Goal: Task Accomplishment & Management: Complete application form

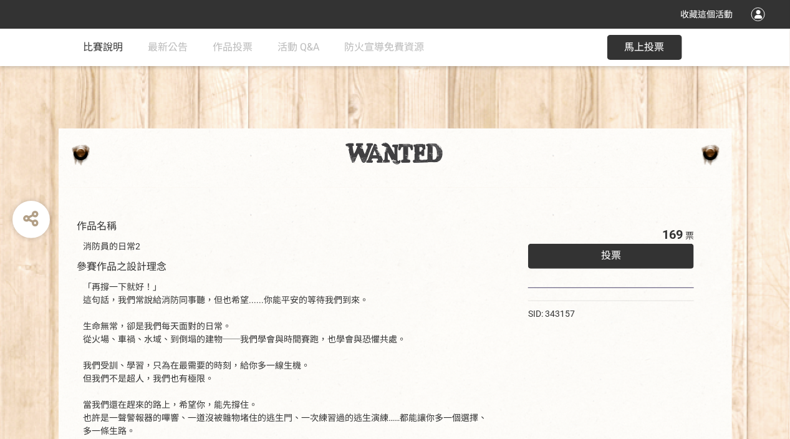
click at [108, 51] on span "比賽說明" at bounding box center [104, 47] width 40 height 12
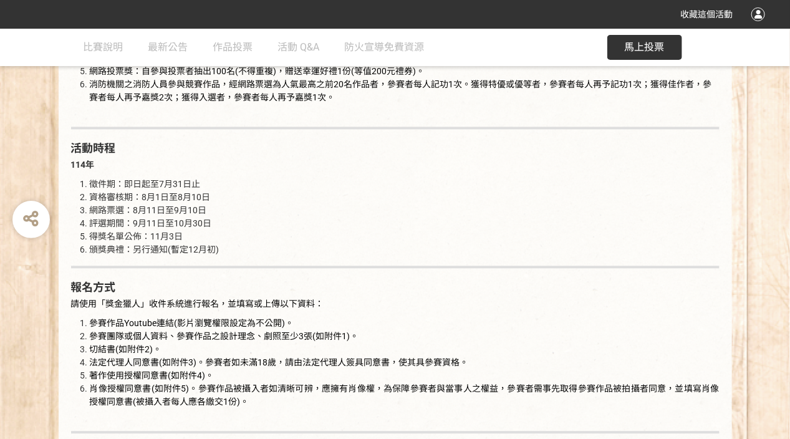
scroll to position [998, 0]
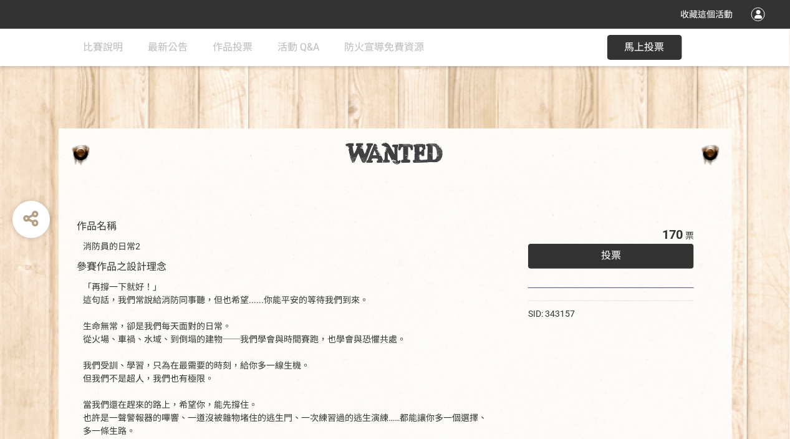
click at [600, 253] on div "投票" at bounding box center [611, 256] width 166 height 25
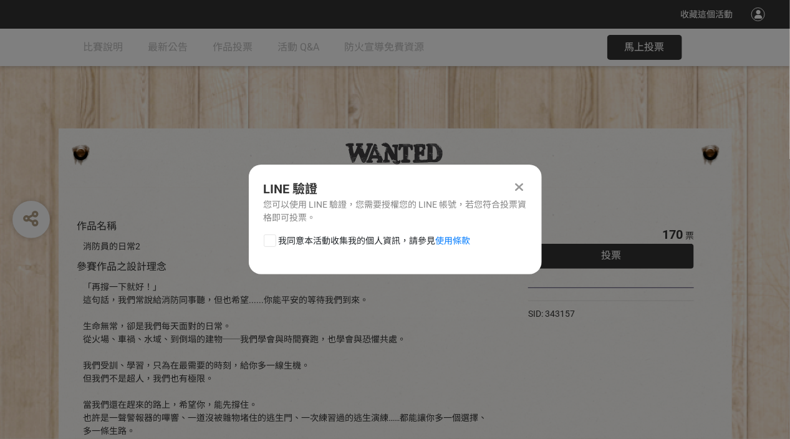
click at [270, 241] on div at bounding box center [270, 240] width 12 height 12
checkbox input "true"
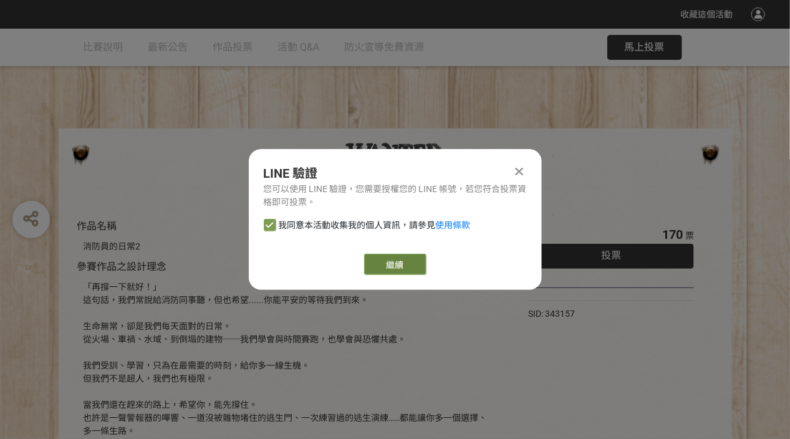
click at [386, 262] on link "繼續" at bounding box center [395, 264] width 62 height 21
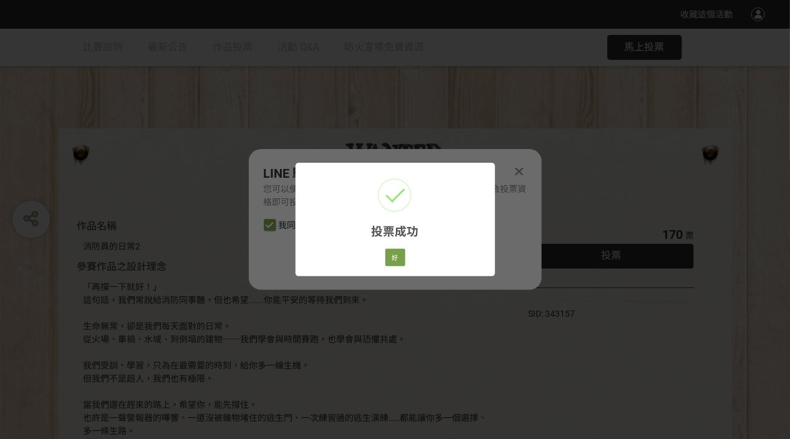
click at [138, 148] on div "投票成功 × 好 Cancel" at bounding box center [395, 219] width 790 height 439
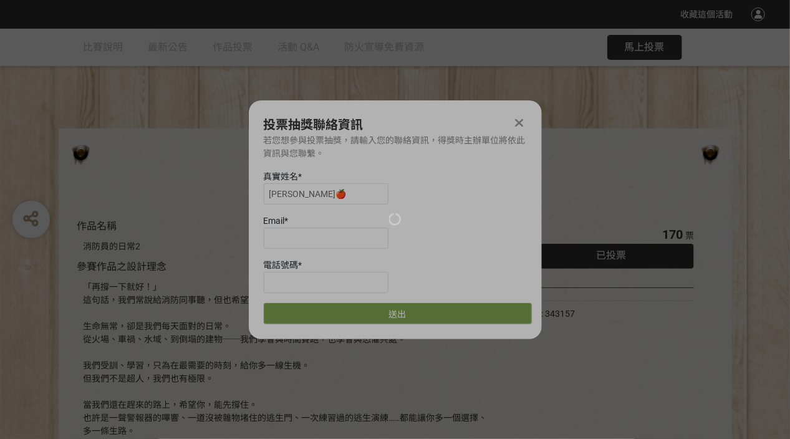
click at [296, 239] on div at bounding box center [395, 219] width 790 height 439
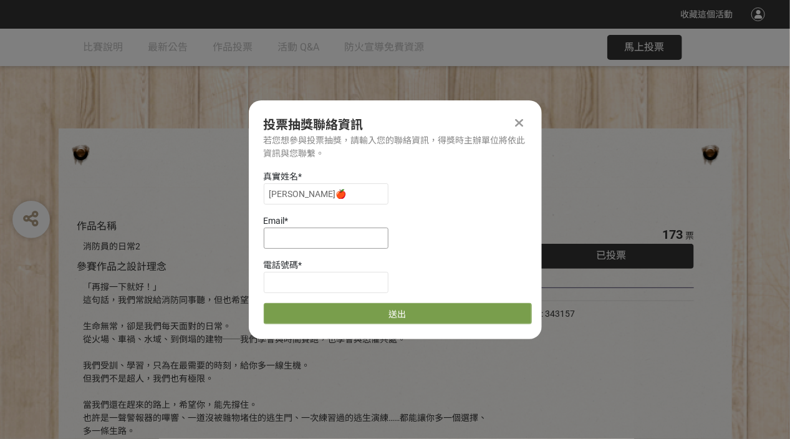
click at [319, 241] on input at bounding box center [326, 238] width 125 height 21
type input "[EMAIL_ADDRESS][DOMAIN_NAME]"
type input "0937511027"
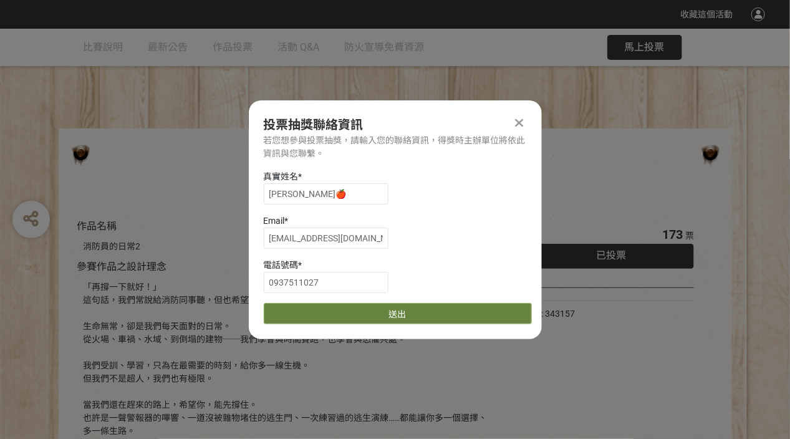
click at [413, 317] on button "送出" at bounding box center [398, 313] width 268 height 21
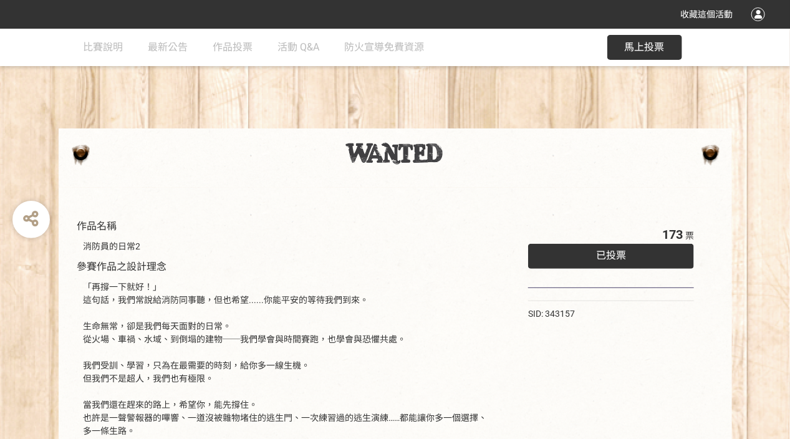
click at [140, 163] on div at bounding box center [395, 153] width 648 height 25
click at [237, 44] on span "作品投票" at bounding box center [233, 47] width 40 height 12
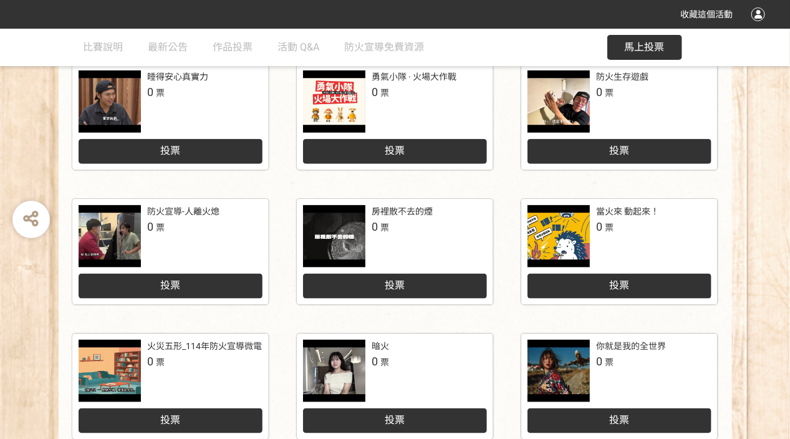
scroll to position [561, 0]
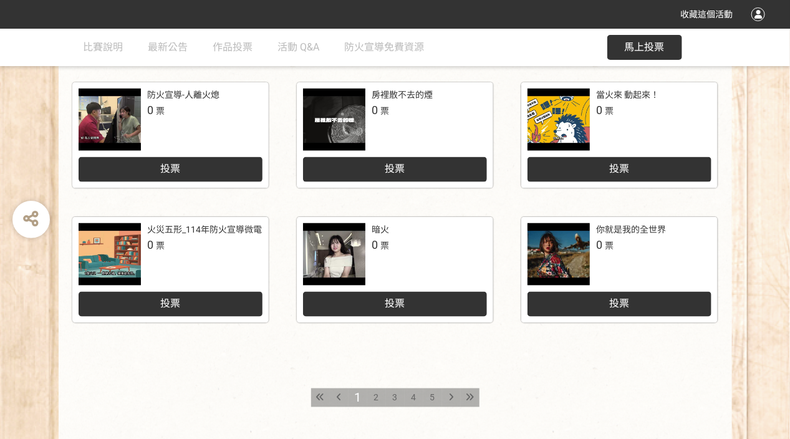
click at [375, 395] on span "2" at bounding box center [376, 398] width 5 height 10
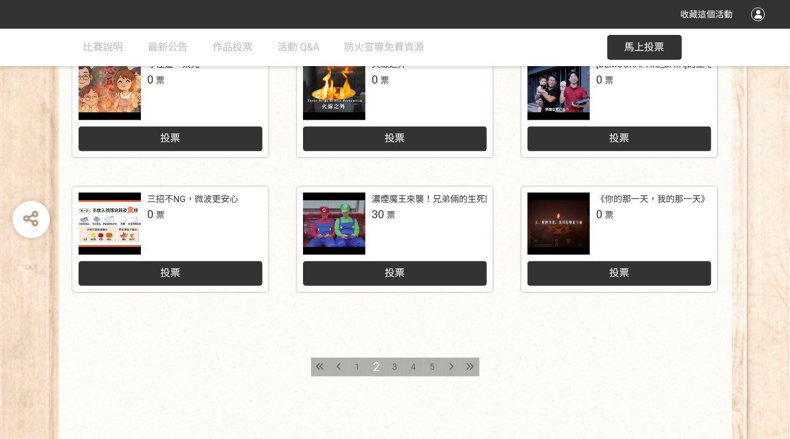
scroll to position [645, 0]
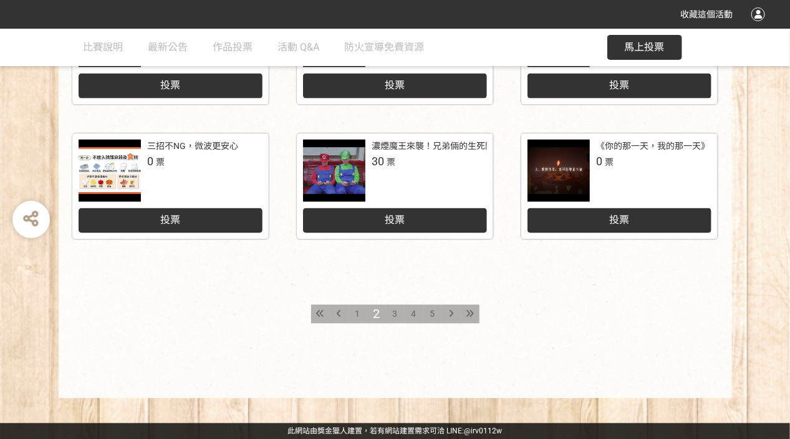
click at [434, 312] on span "5" at bounding box center [432, 314] width 5 height 10
